Goal: Information Seeking & Learning: Learn about a topic

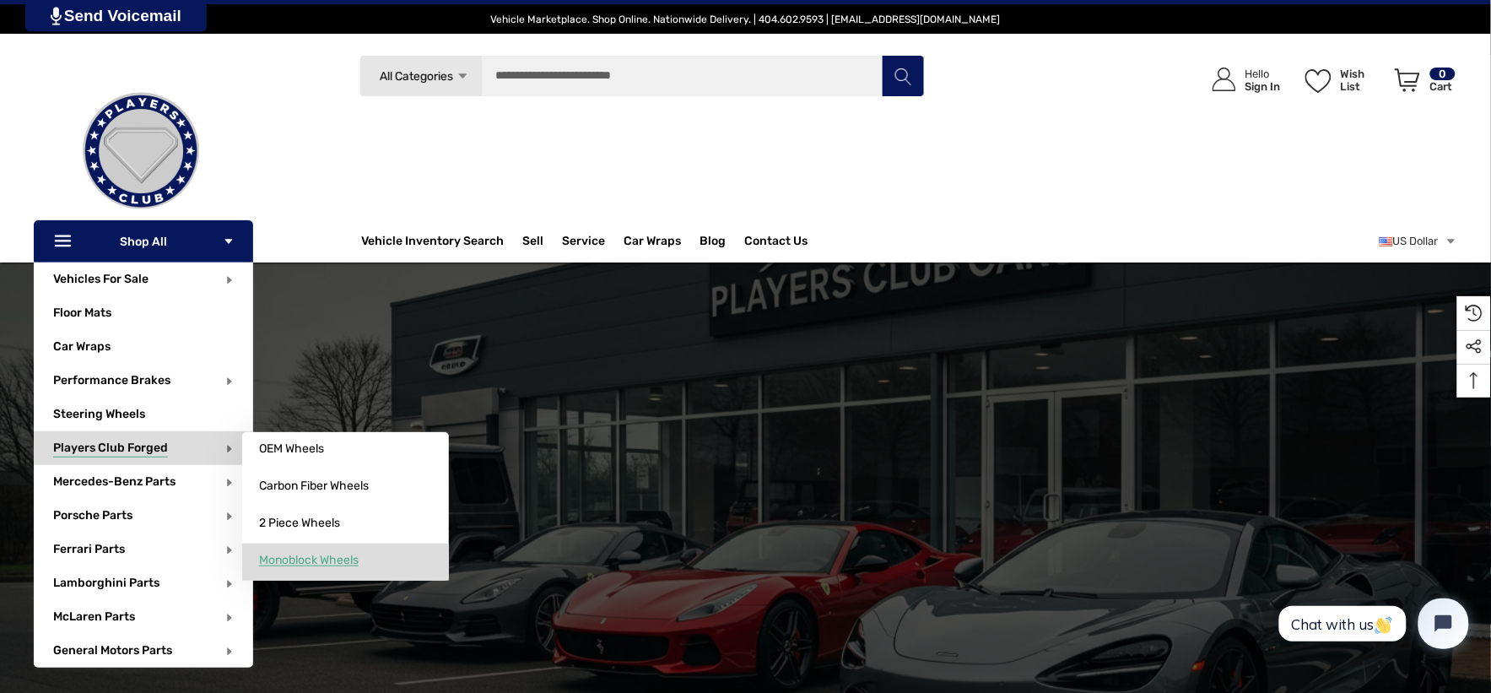
click at [289, 552] on link "Monoblock Wheels" at bounding box center [345, 560] width 207 height 34
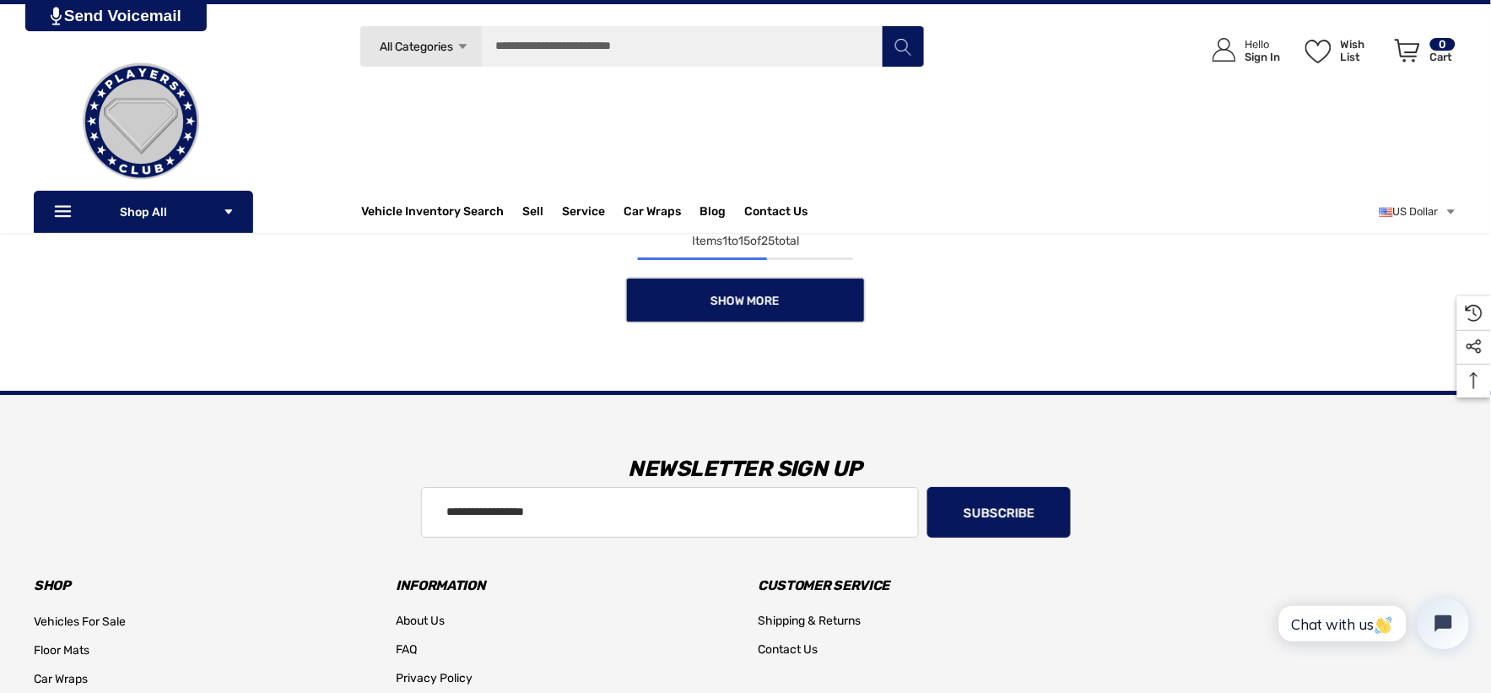
scroll to position [1462, 0]
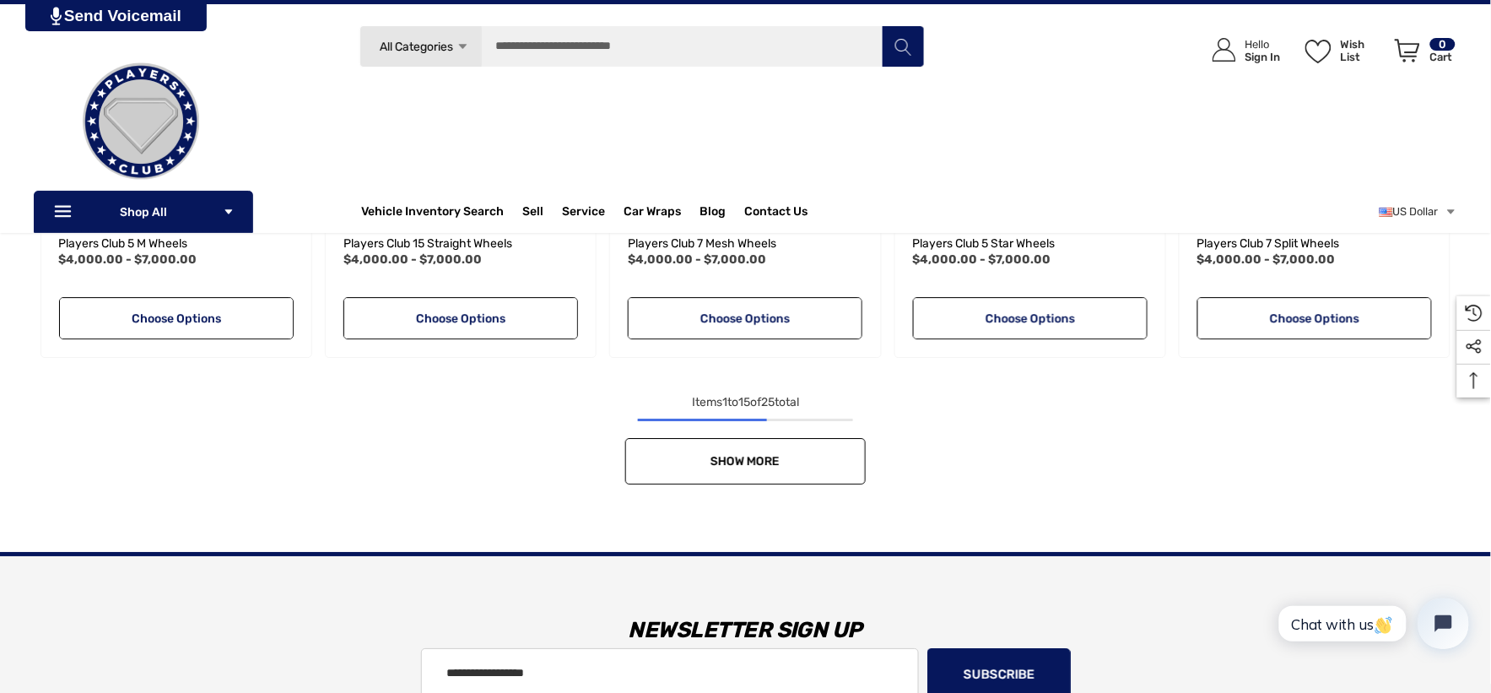
click at [776, 448] on link "Show More" at bounding box center [745, 461] width 240 height 46
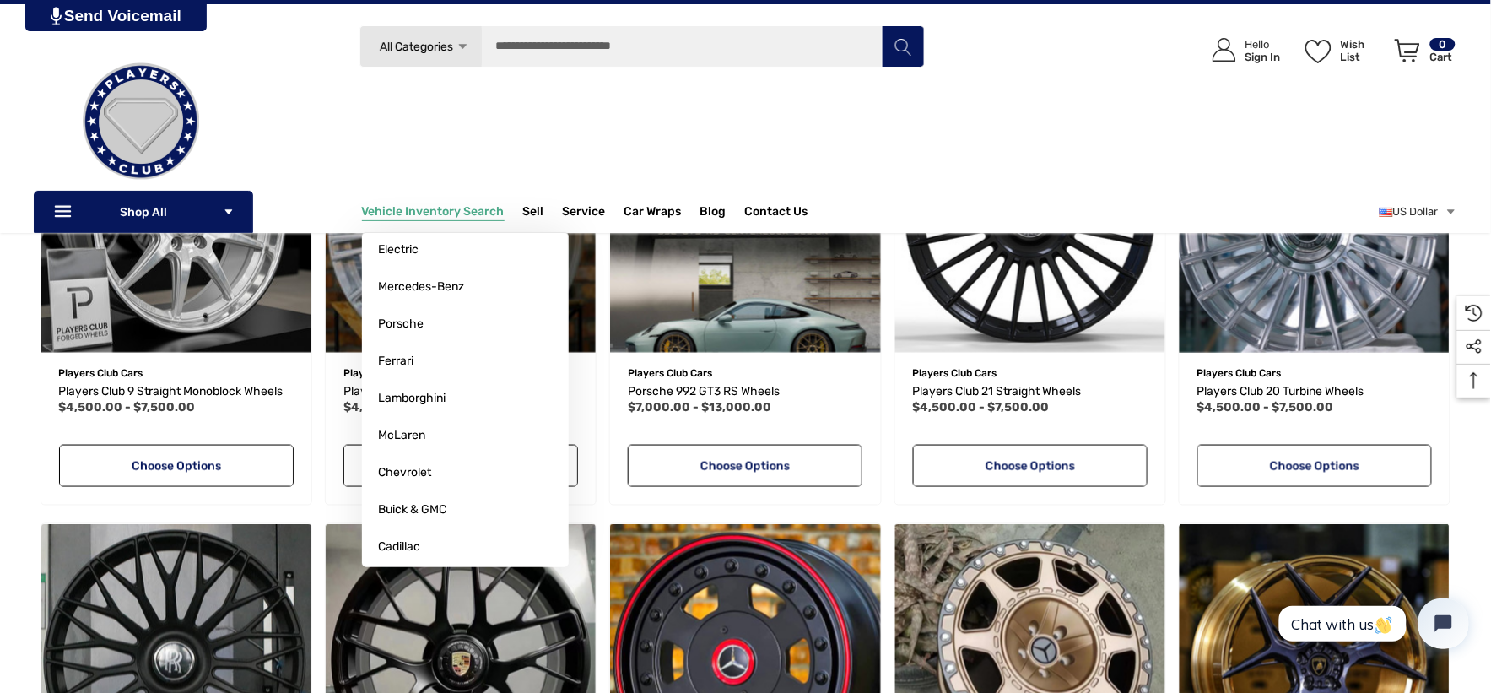
scroll to position [0, 0]
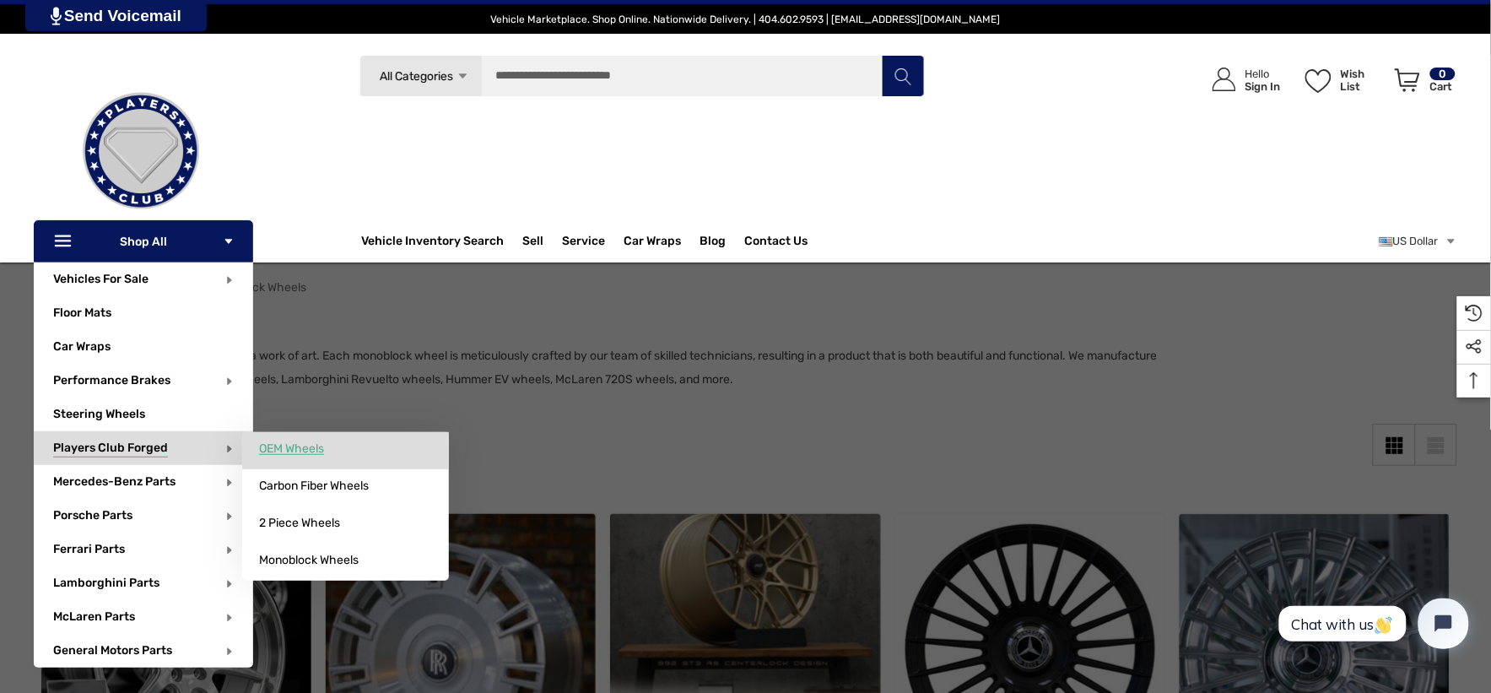
click at [283, 451] on span "OEM Wheels" at bounding box center [291, 448] width 65 height 15
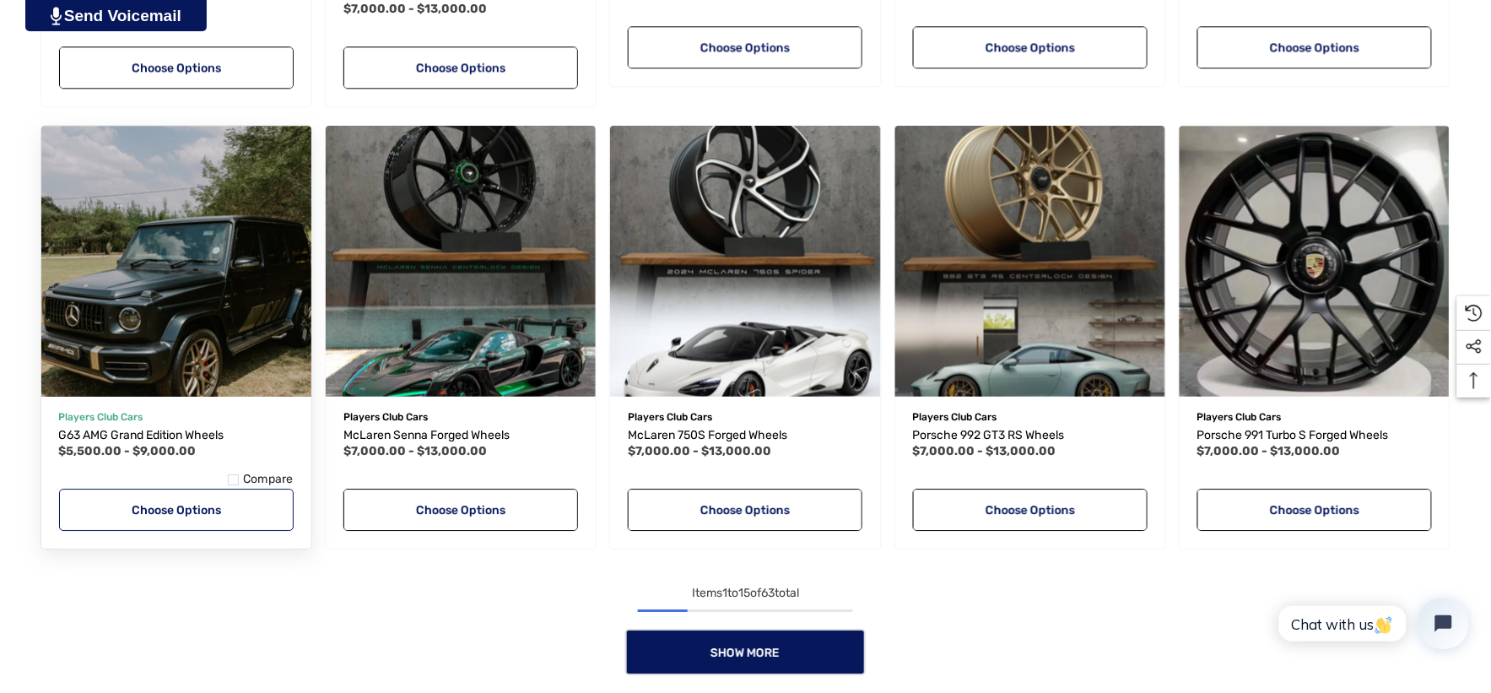
scroll to position [1312, 0]
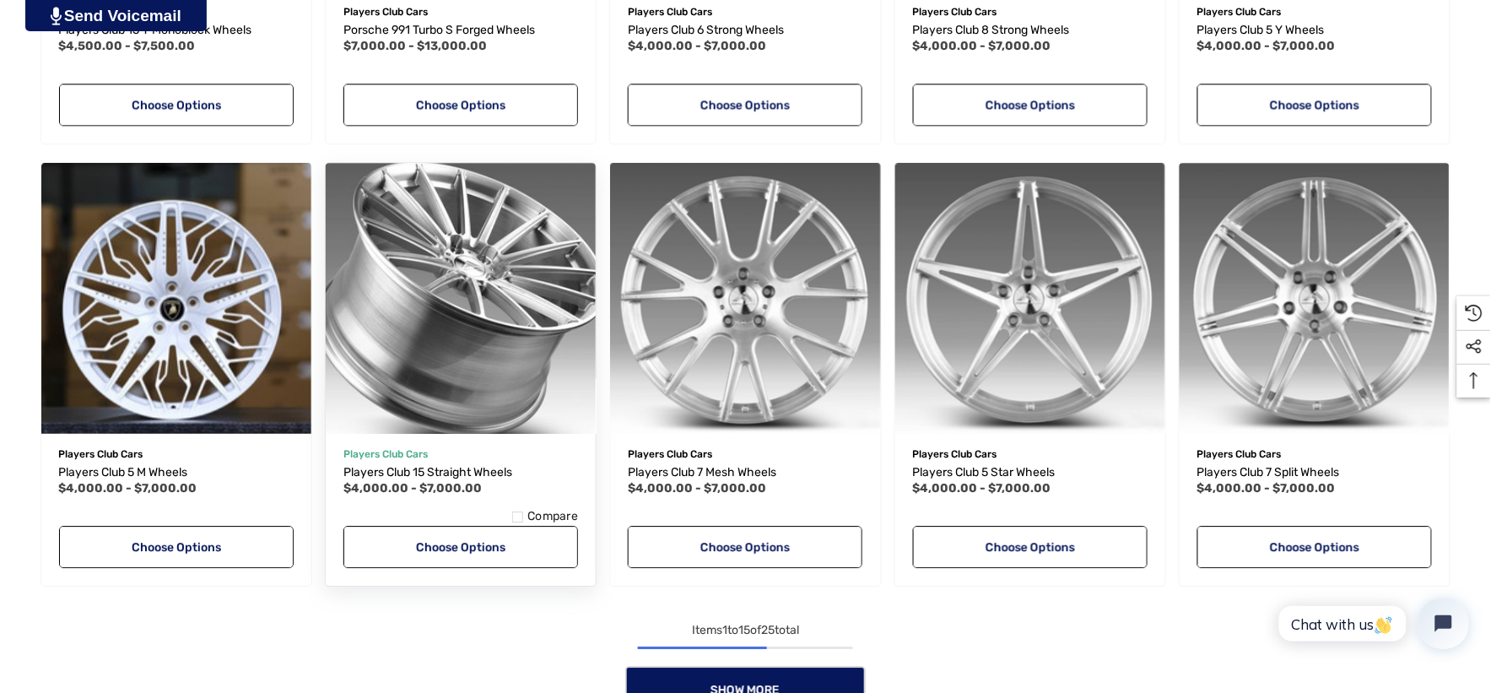
scroll to position [1499, 0]
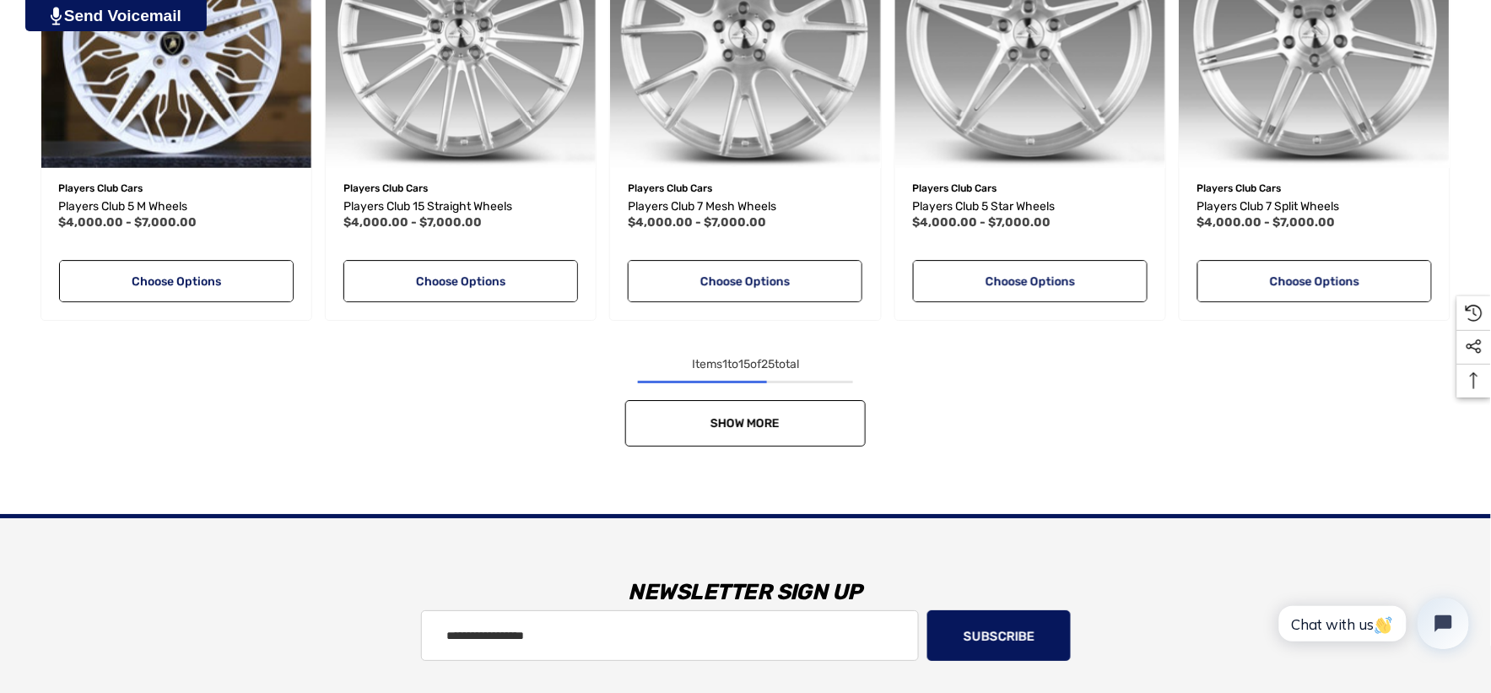
click at [705, 443] on link "Show More" at bounding box center [745, 423] width 240 height 46
click at [705, 443] on div "Show More" at bounding box center [746, 423] width 1424 height 46
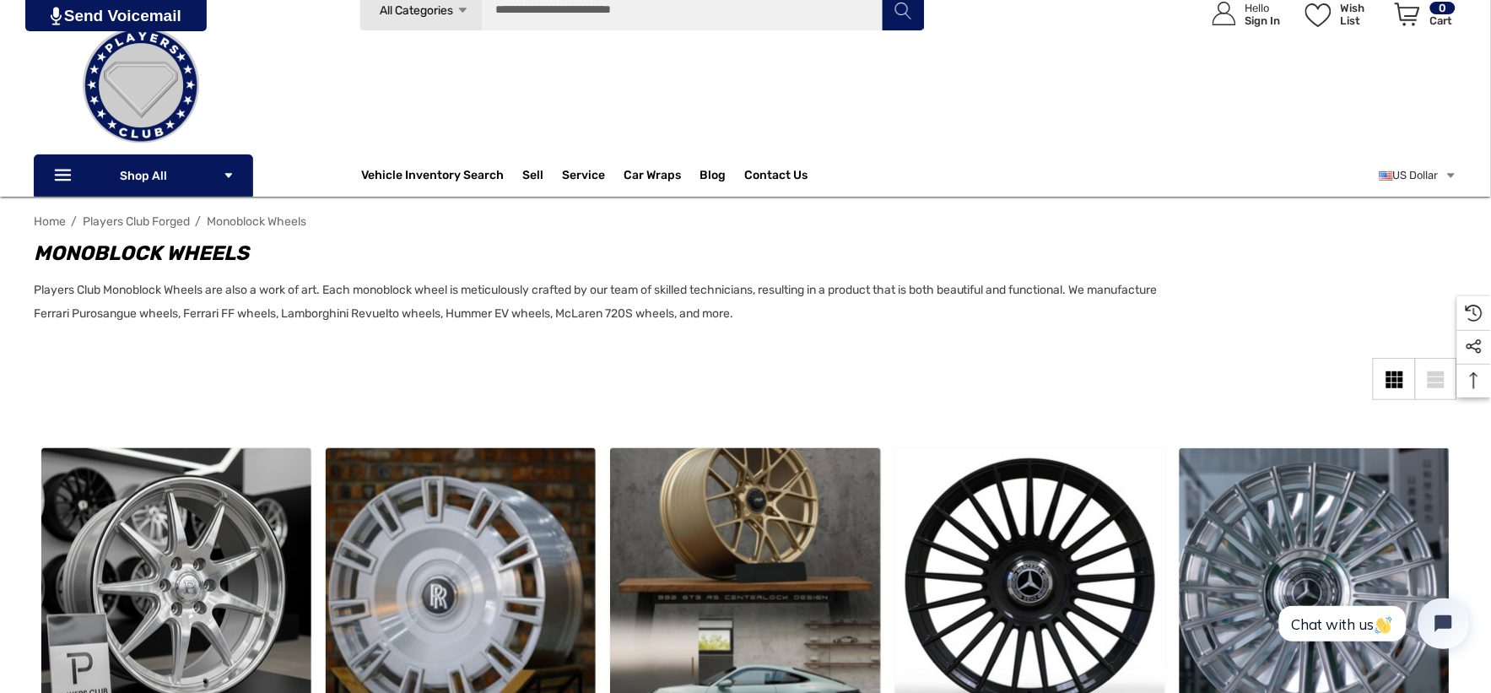
scroll to position [94, 0]
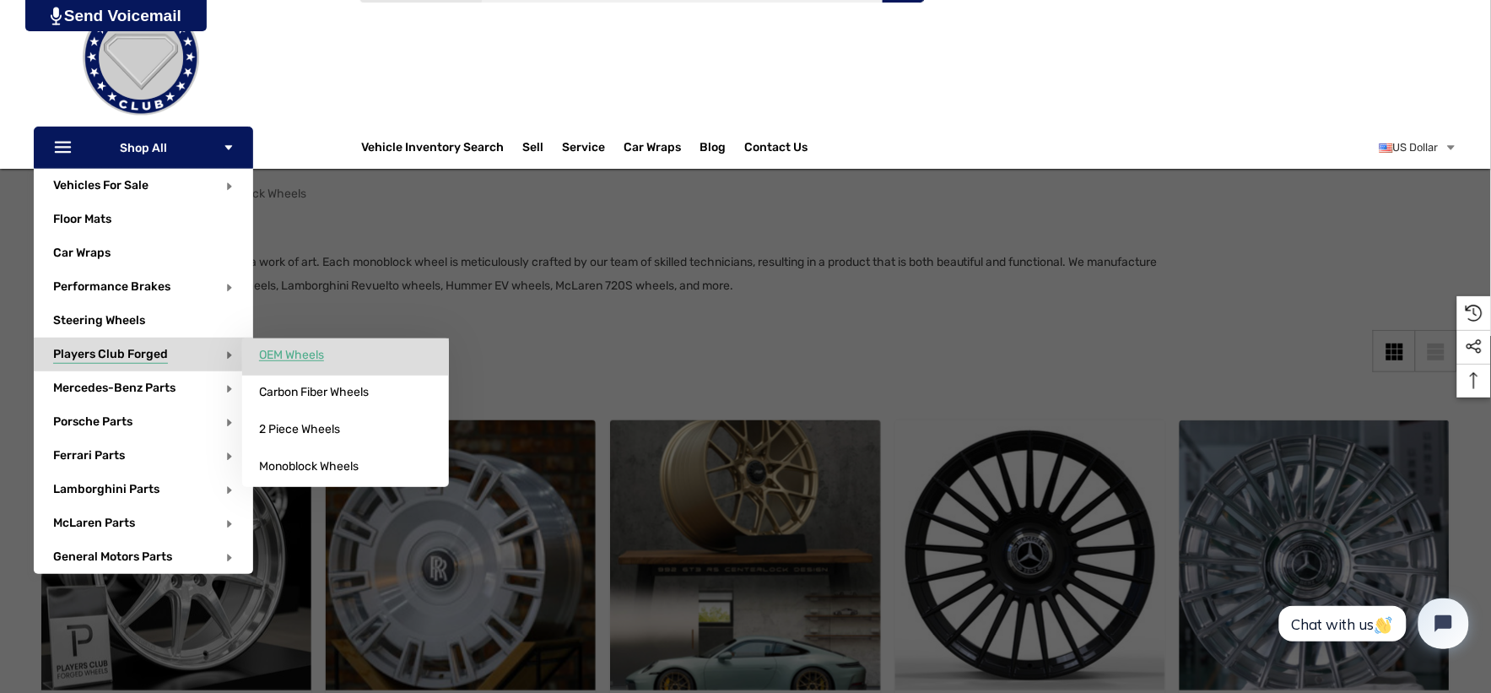
click at [294, 355] on span "OEM Wheels" at bounding box center [291, 355] width 65 height 15
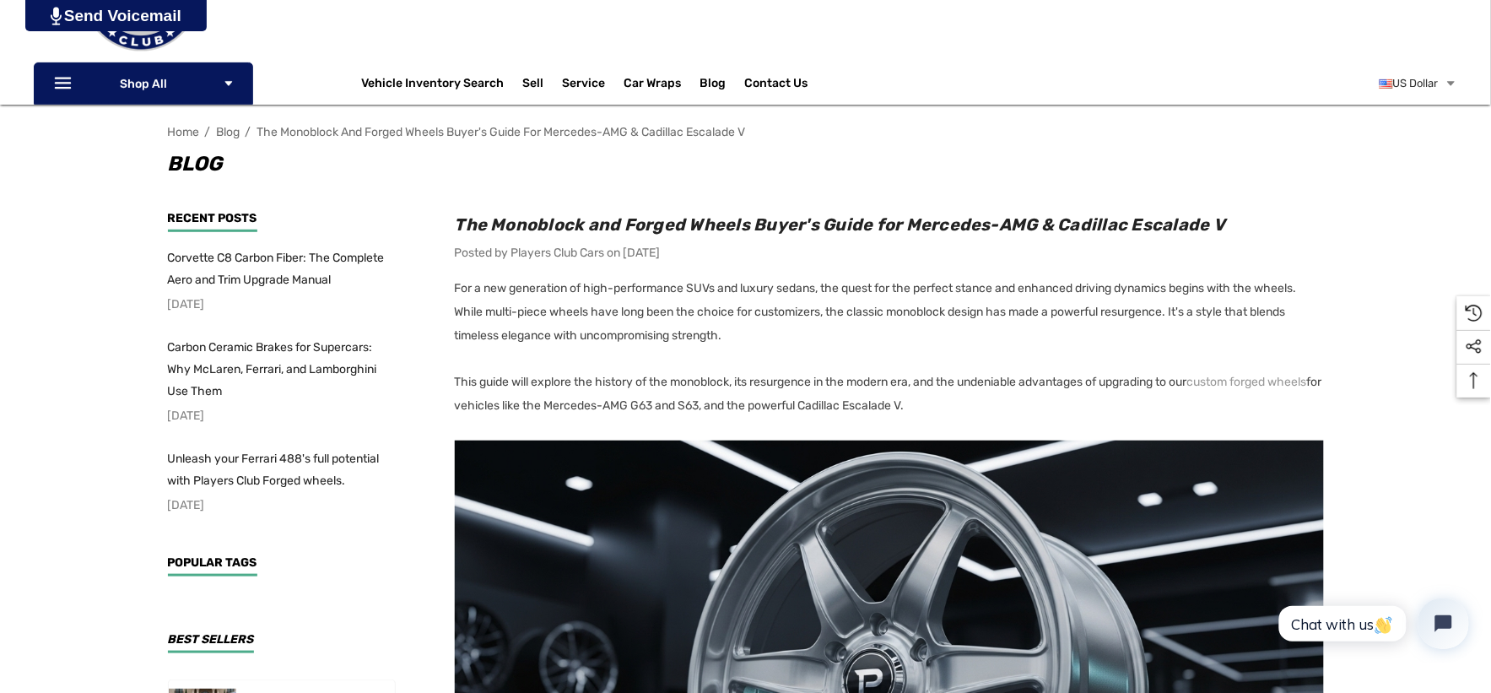
scroll to position [281, 0]
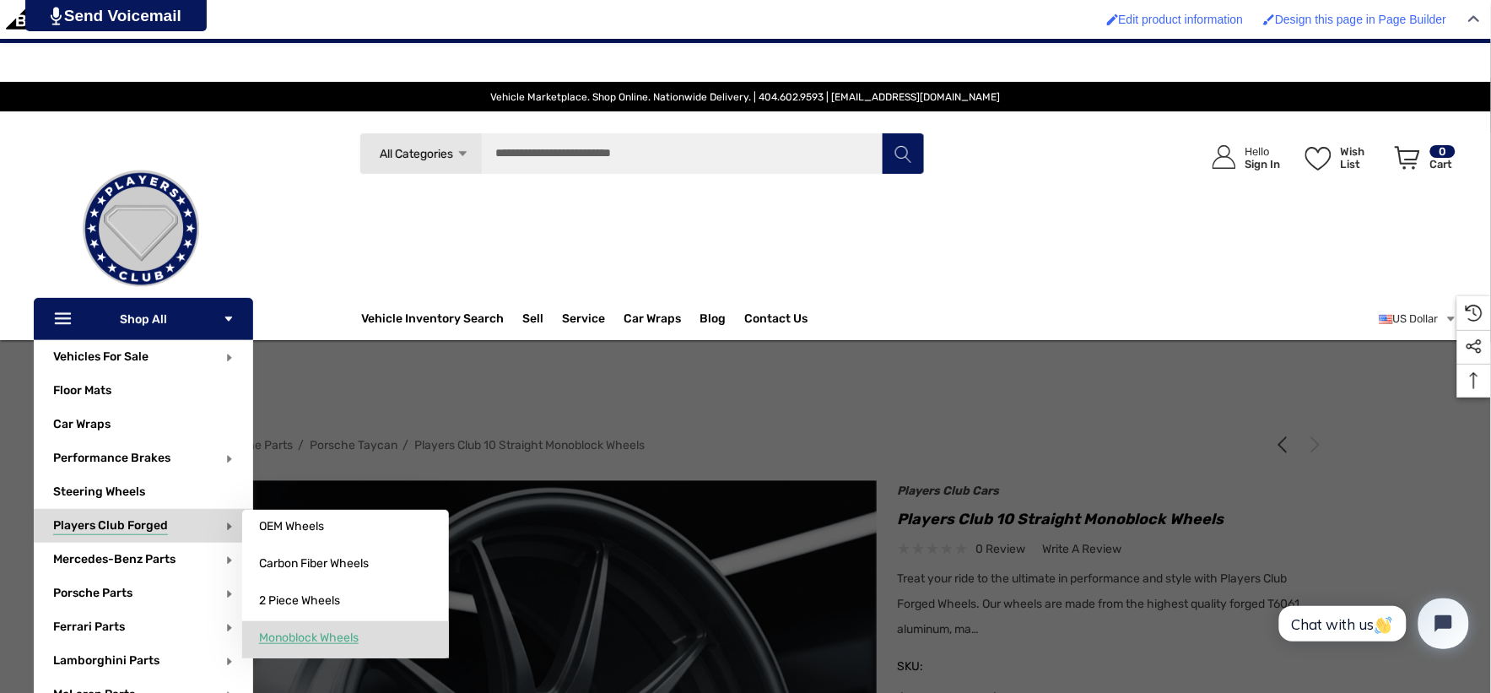
click at [309, 640] on span "Monoblock Wheels" at bounding box center [309, 637] width 100 height 15
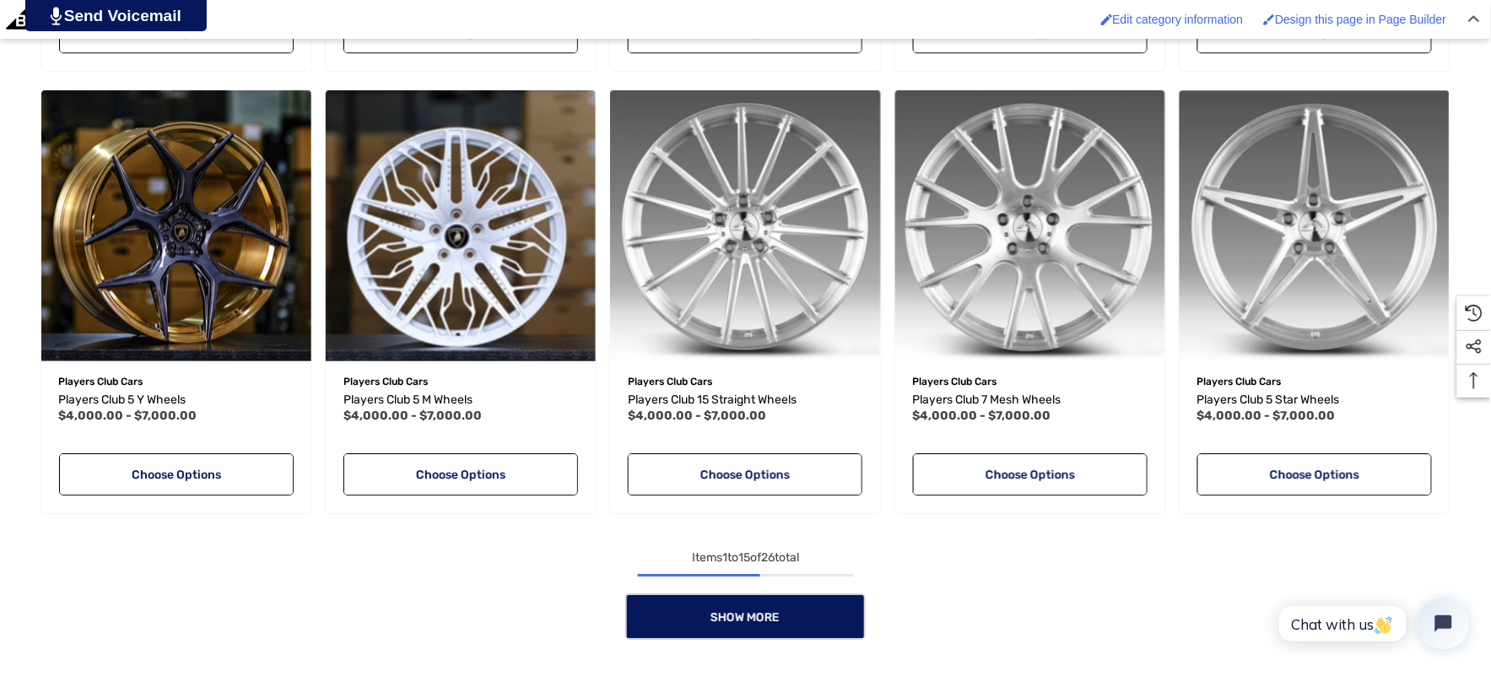
scroll to position [1688, 0]
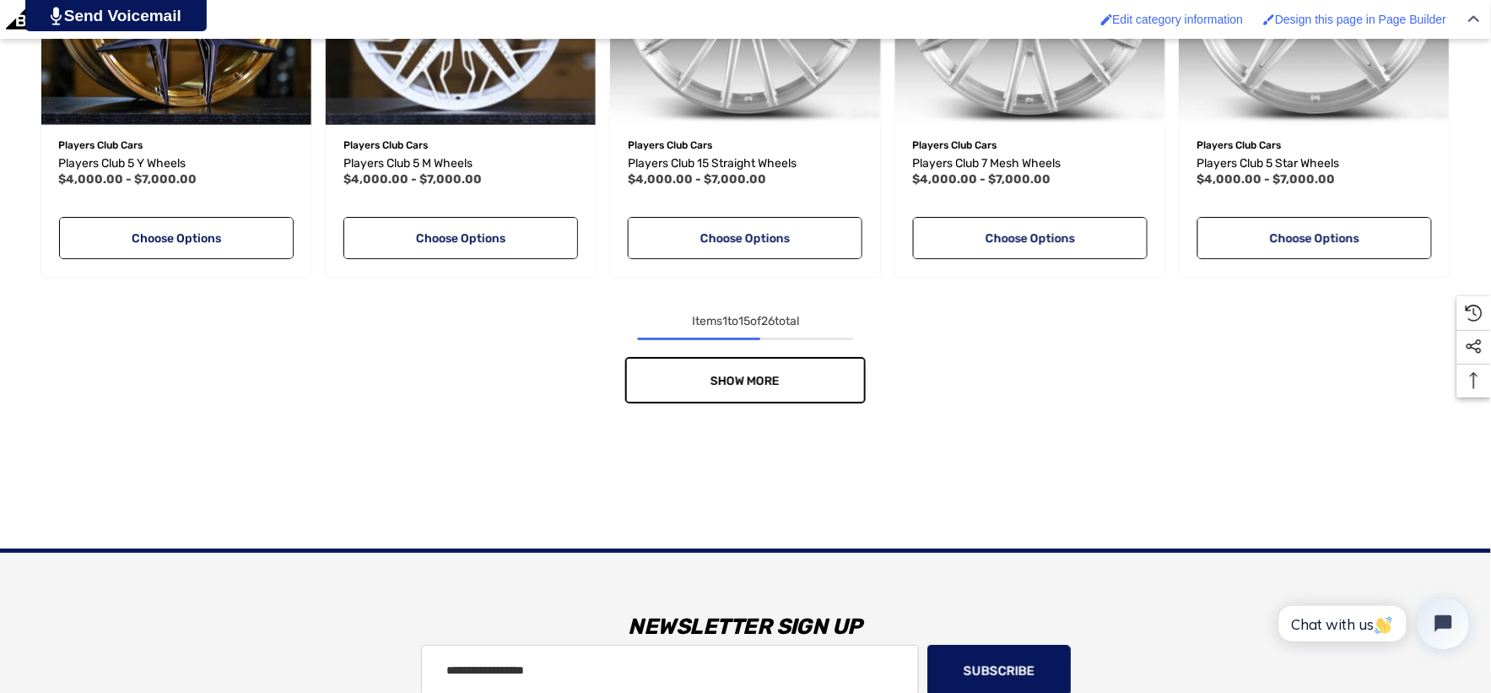
click at [694, 397] on link "Show More" at bounding box center [745, 380] width 240 height 46
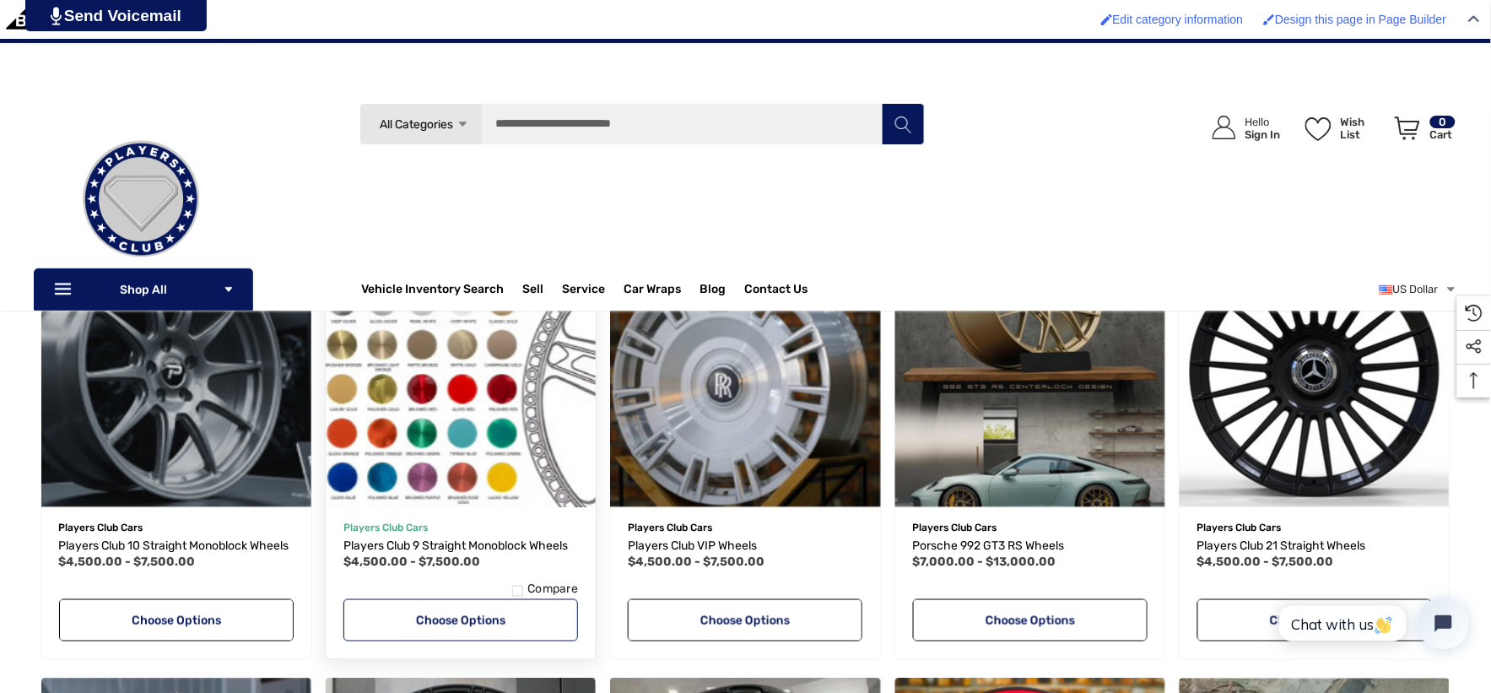
scroll to position [281, 0]
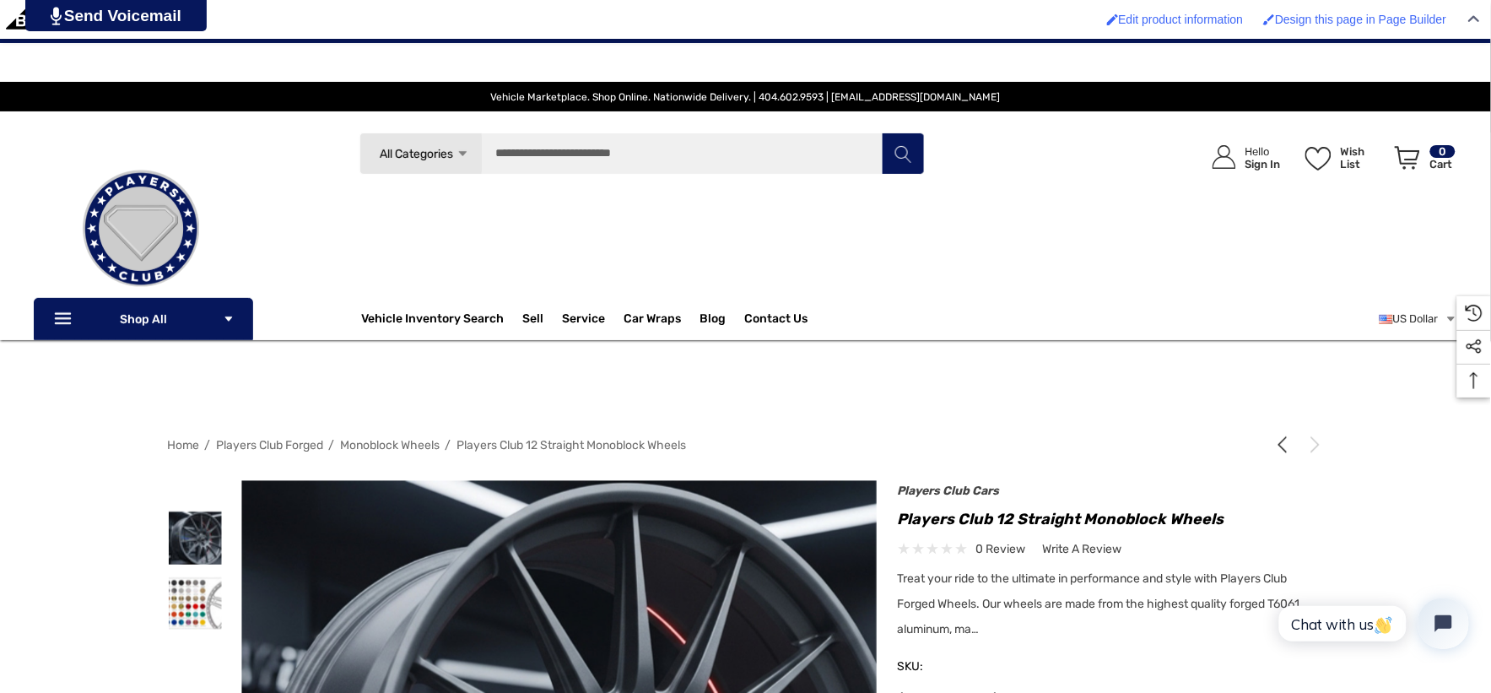
click at [419, 441] on span "Monoblock Wheels" at bounding box center [391, 445] width 100 height 14
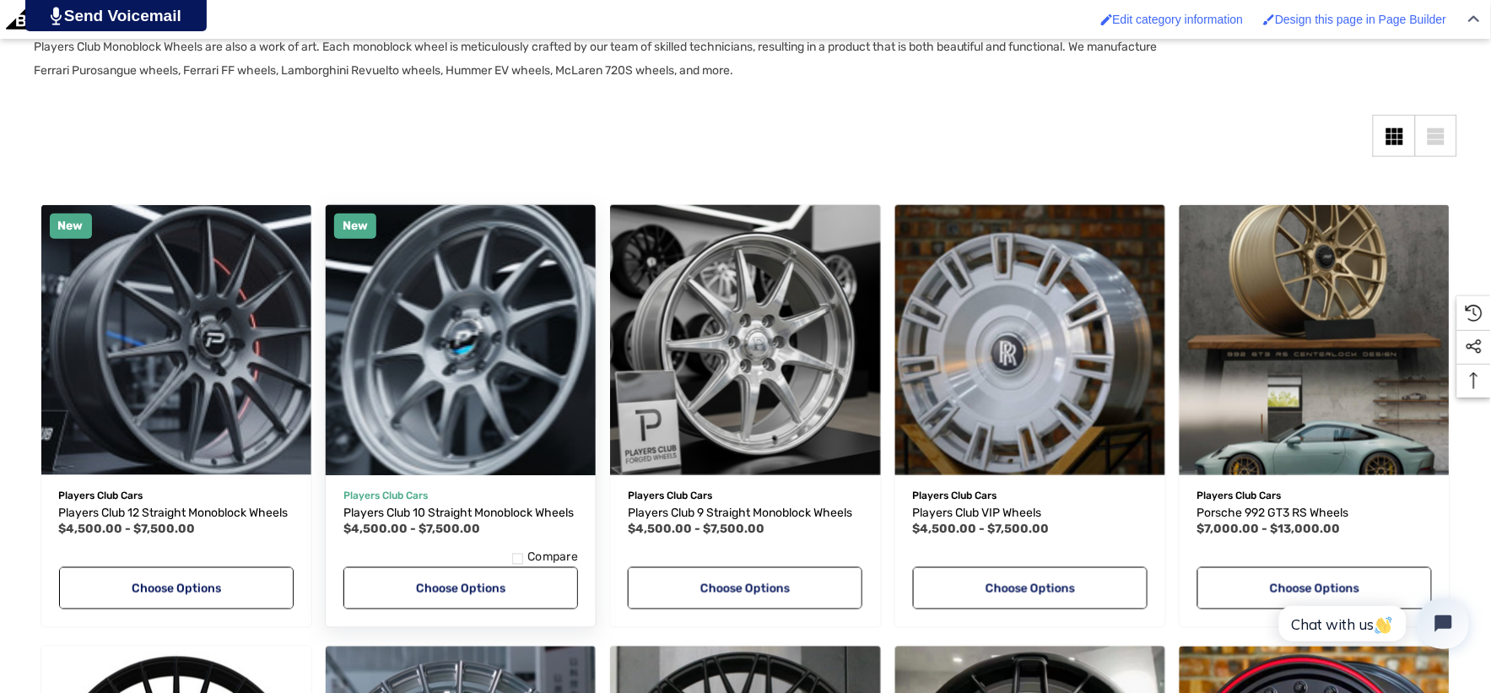
scroll to position [468, 0]
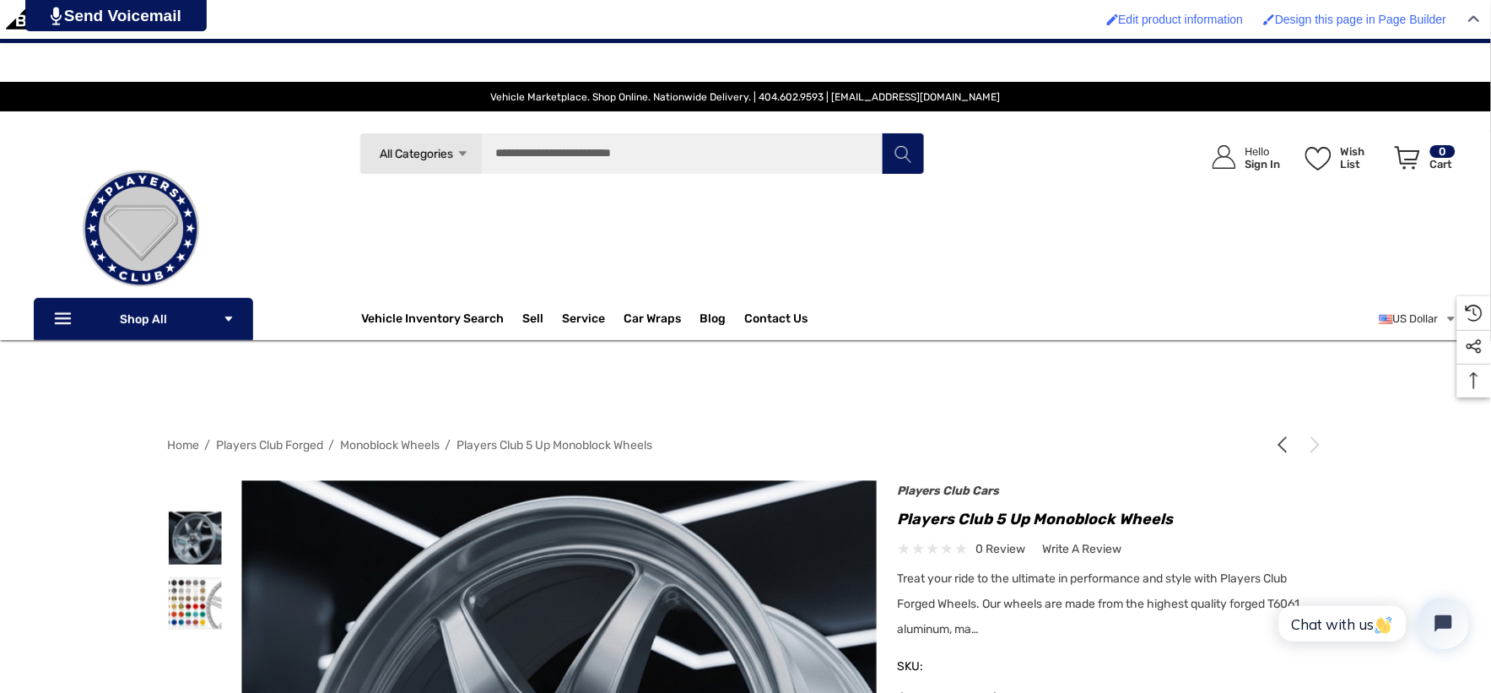
click at [437, 442] on span "Monoblock Wheels" at bounding box center [391, 445] width 100 height 14
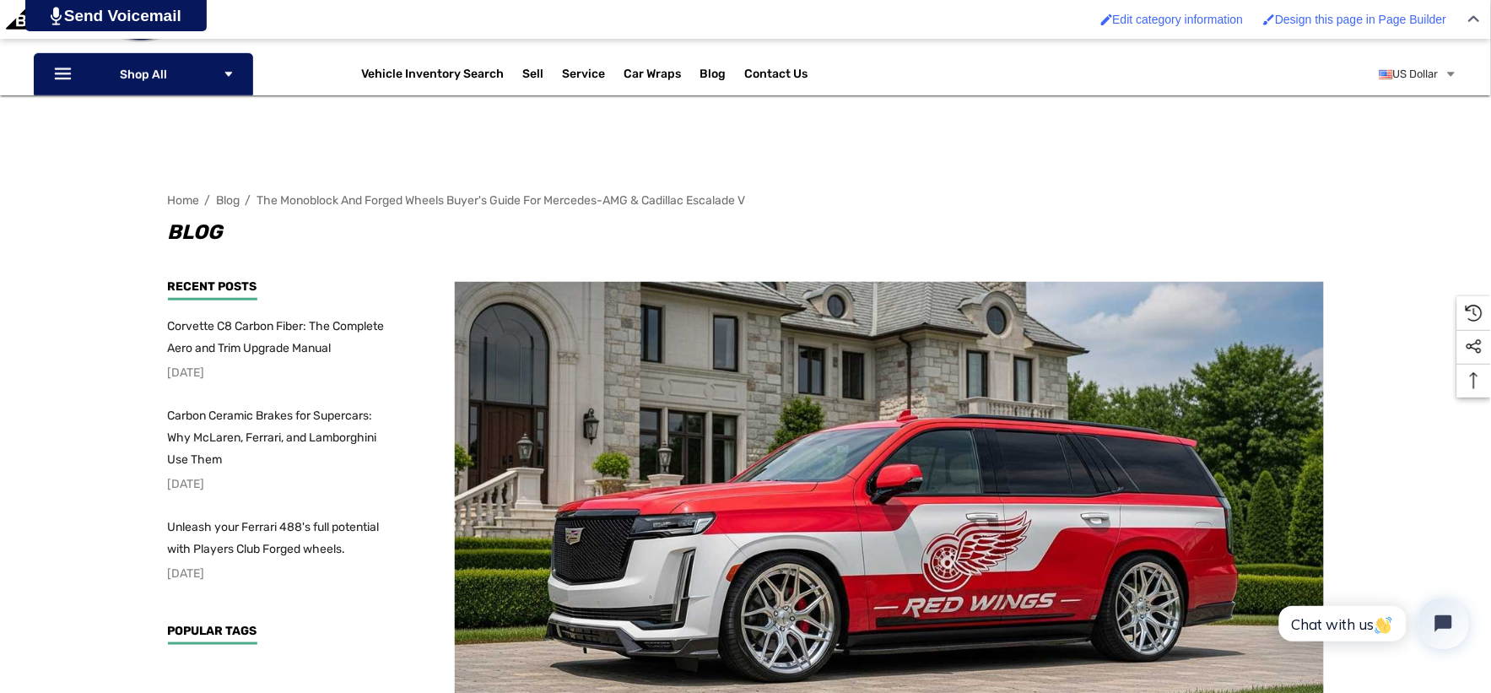
scroll to position [281, 0]
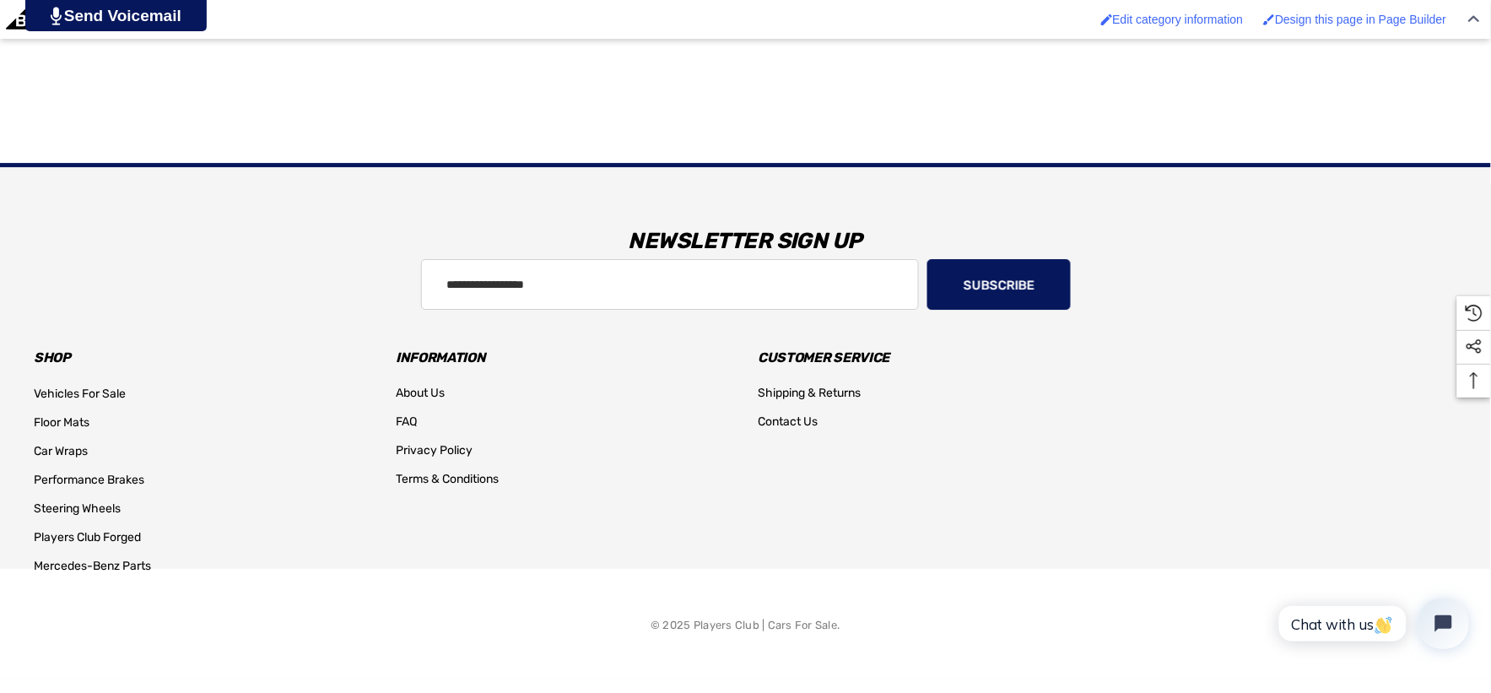
scroll to position [5416, 0]
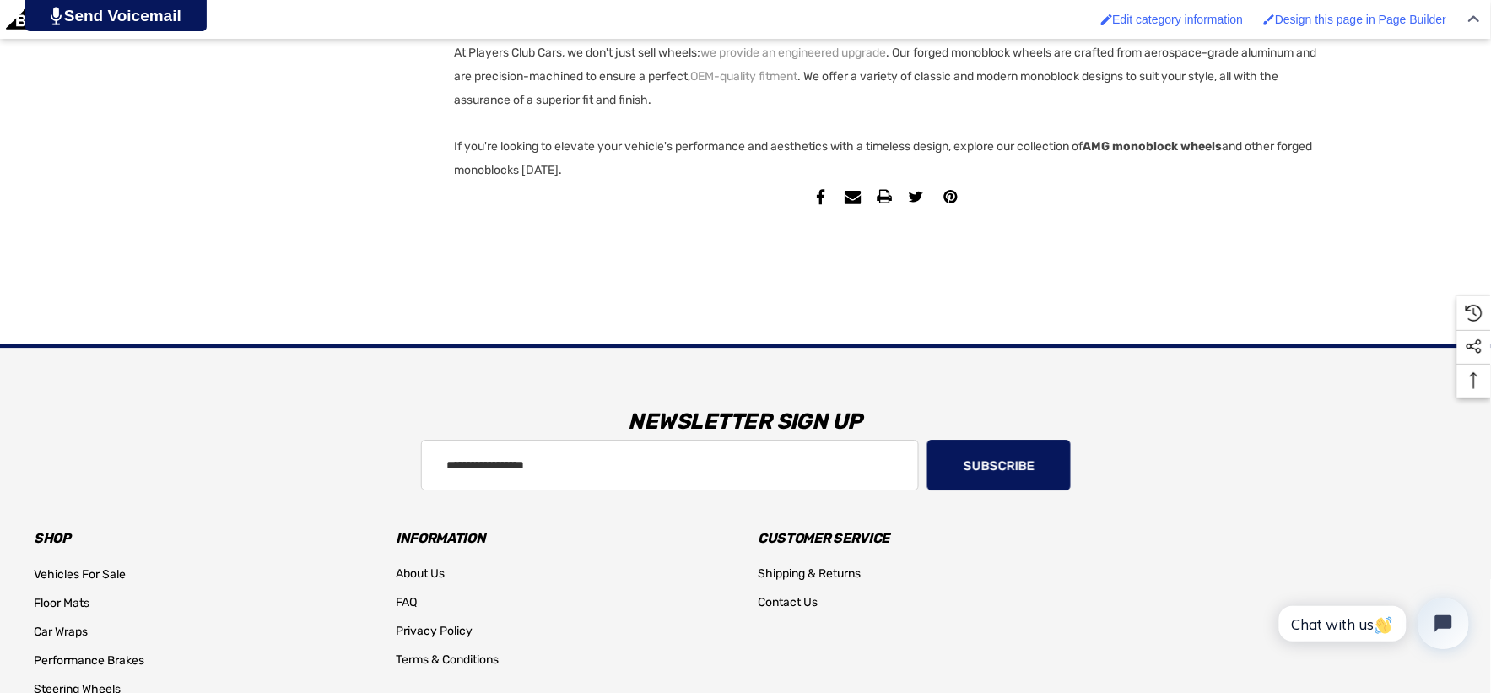
scroll to position [5250, 0]
